Goal: Check status

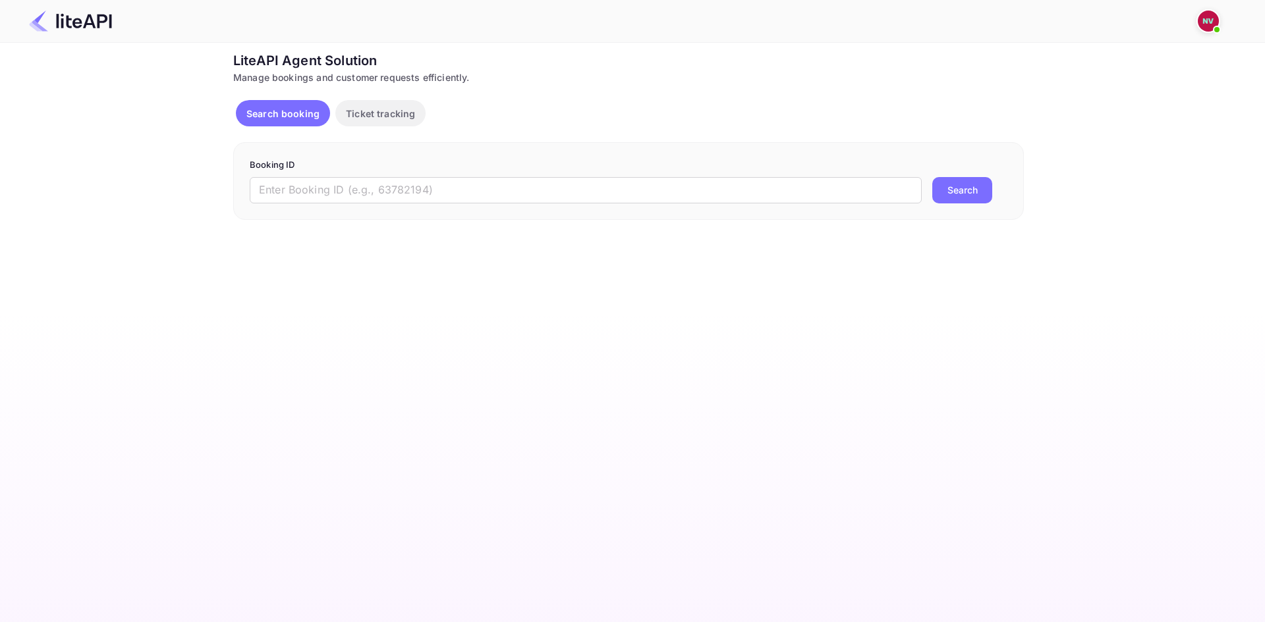
click at [418, 204] on div "Booking ID ​ Search" at bounding box center [628, 181] width 790 height 78
click at [423, 198] on input "text" at bounding box center [586, 190] width 672 height 26
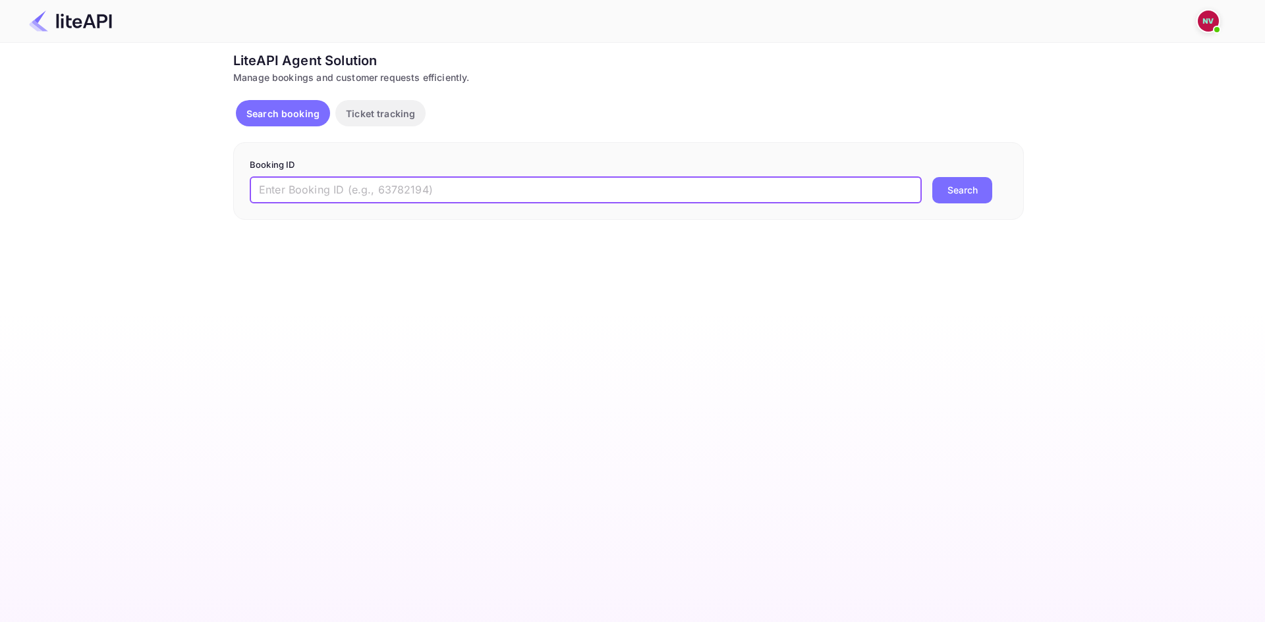
paste input "8869962"
type input "8869962"
click at [932, 177] on button "Search" at bounding box center [962, 190] width 60 height 26
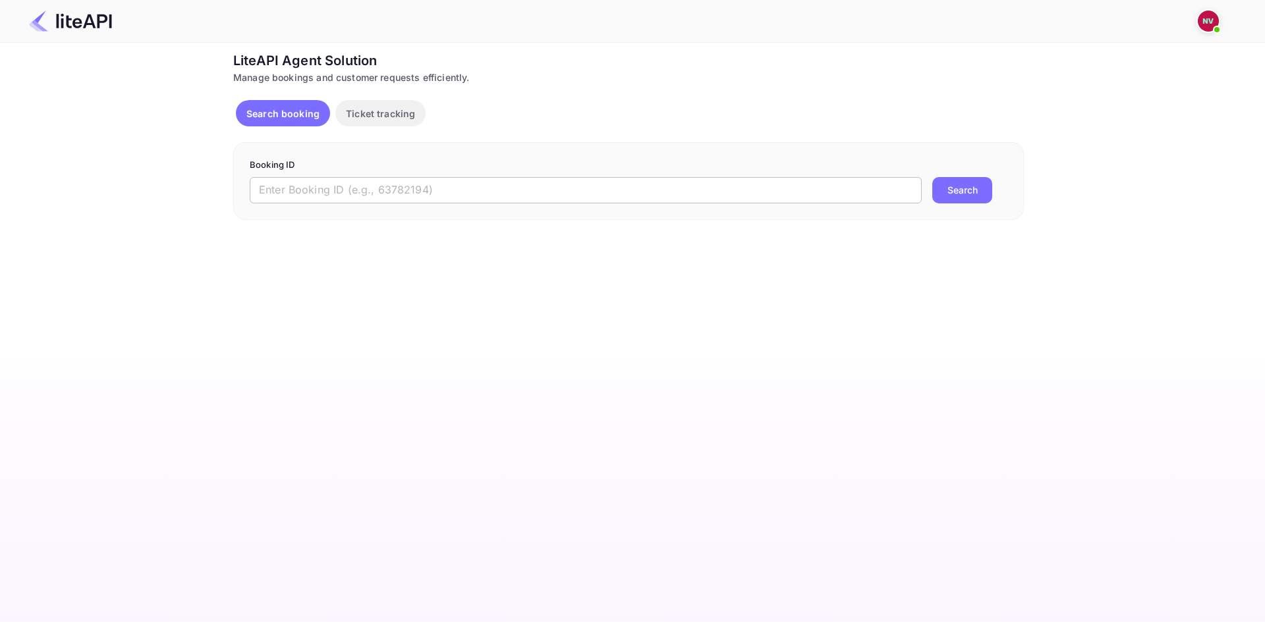
click at [552, 193] on input "text" at bounding box center [586, 190] width 672 height 26
paste input "8869962"
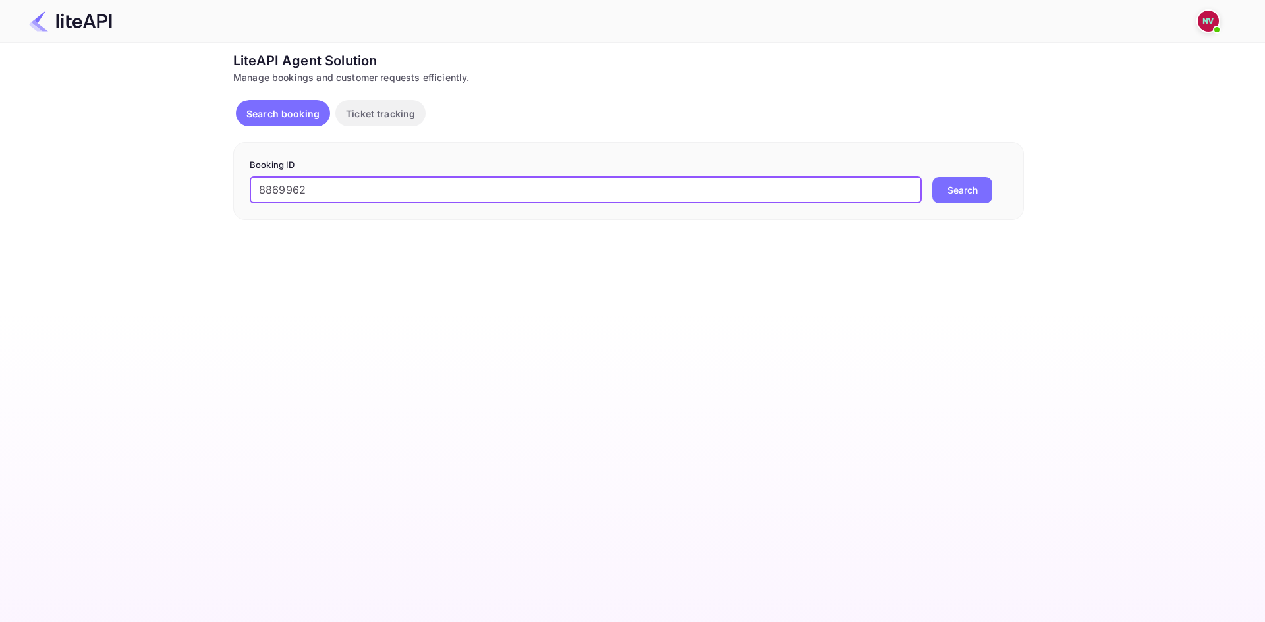
type input "8869962"
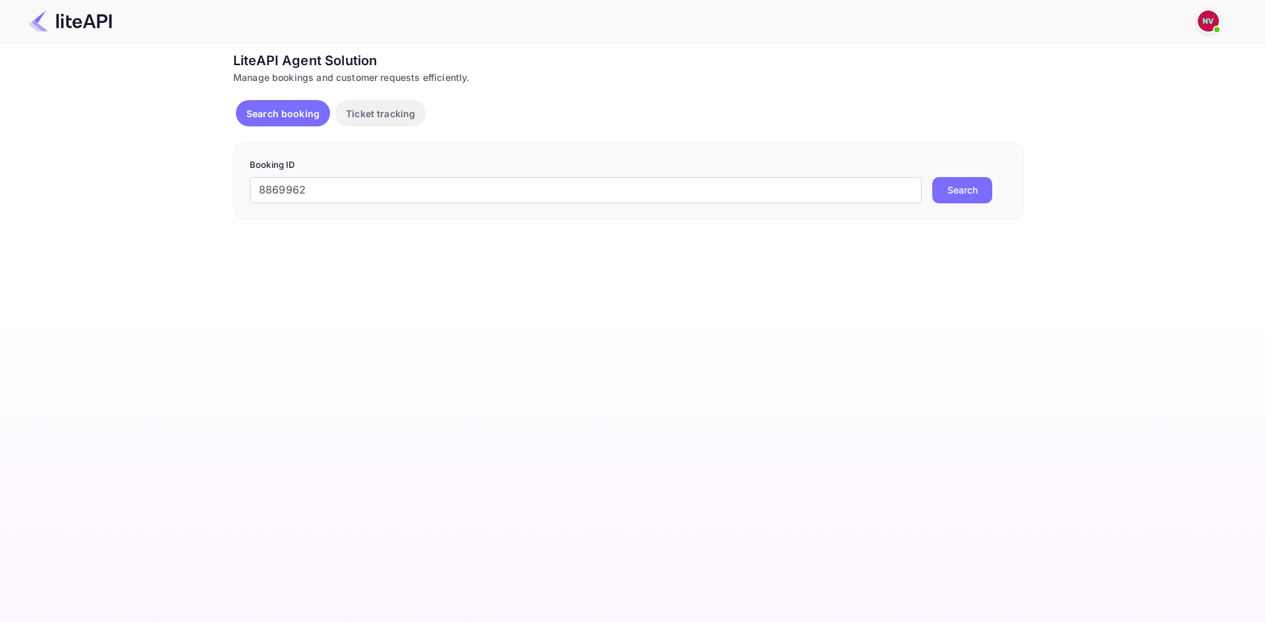
click at [960, 188] on button "Search" at bounding box center [962, 190] width 60 height 26
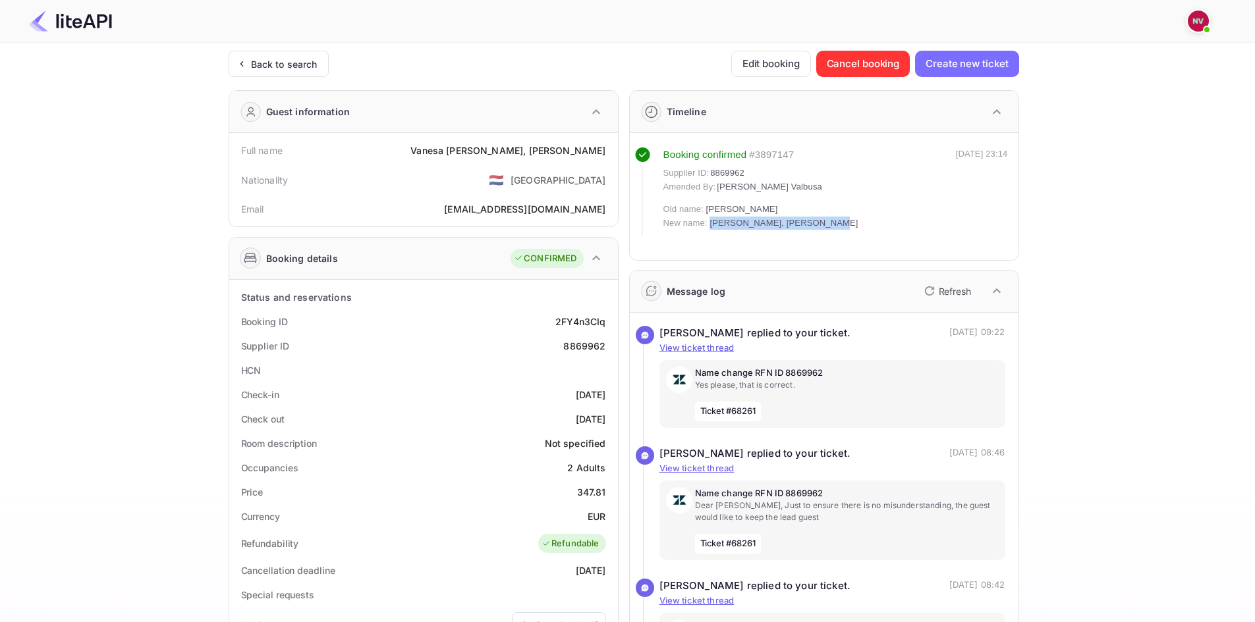
drag, startPoint x: 711, startPoint y: 223, endPoint x: 838, endPoint y: 228, distance: 127.2
click at [838, 228] on div "Booking confirmed # 3897147 Supplier ID: 8869962 Amended By: Nicholas Valbusa O…" at bounding box center [821, 192] width 373 height 89
copy span "[PERSON_NAME], [PERSON_NAME]"
